Goal: Transaction & Acquisition: Purchase product/service

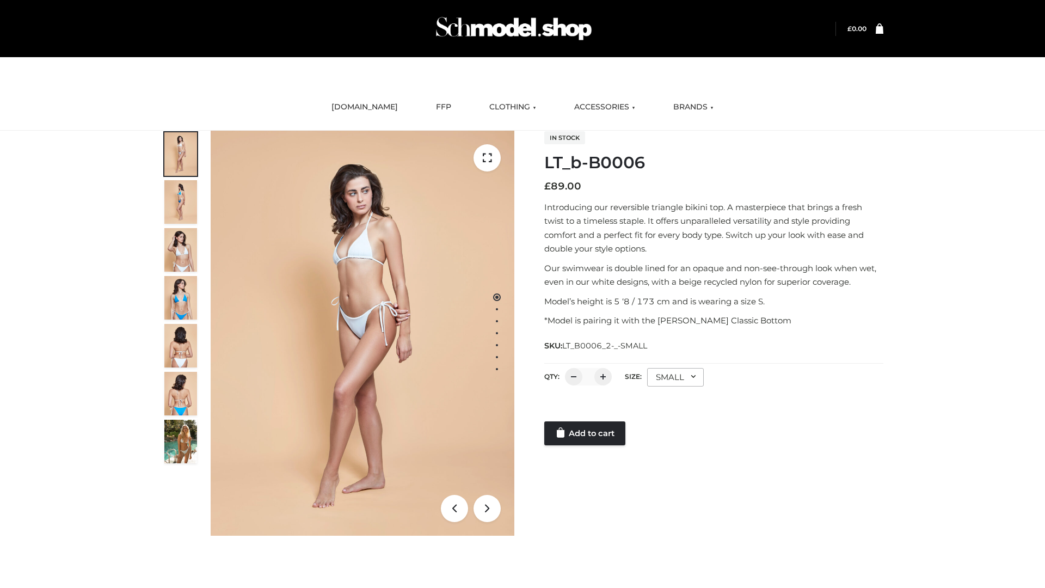
click at [586, 433] on link "Add to cart" at bounding box center [584, 433] width 81 height 24
